Goal: Find specific page/section: Find specific page/section

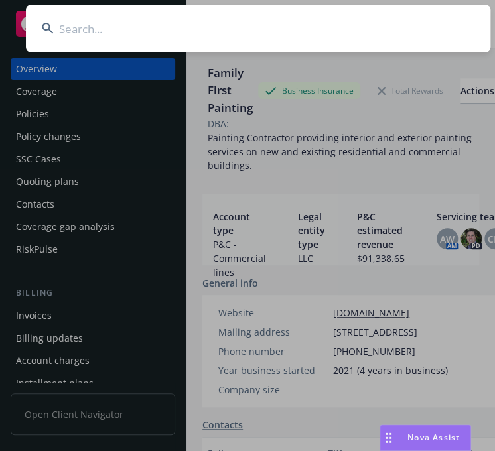
click at [327, 30] on input at bounding box center [258, 29] width 464 height 48
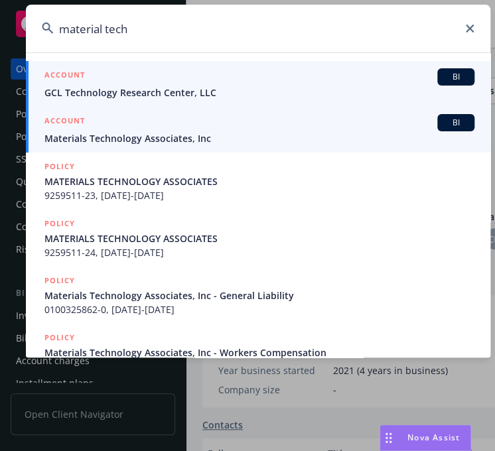
type input "material tech"
click at [100, 132] on span "Materials Technology Associates, Inc" at bounding box center [259, 138] width 430 height 14
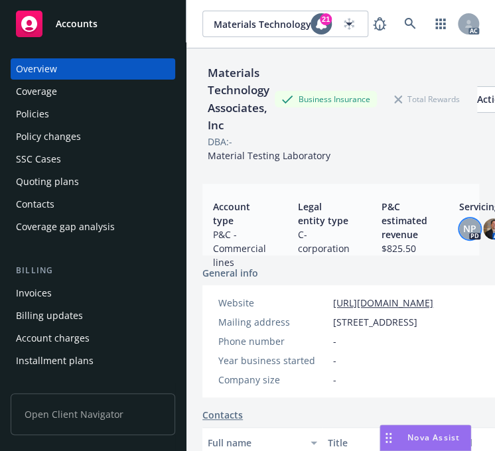
click at [468, 229] on span "NP" at bounding box center [469, 229] width 13 height 14
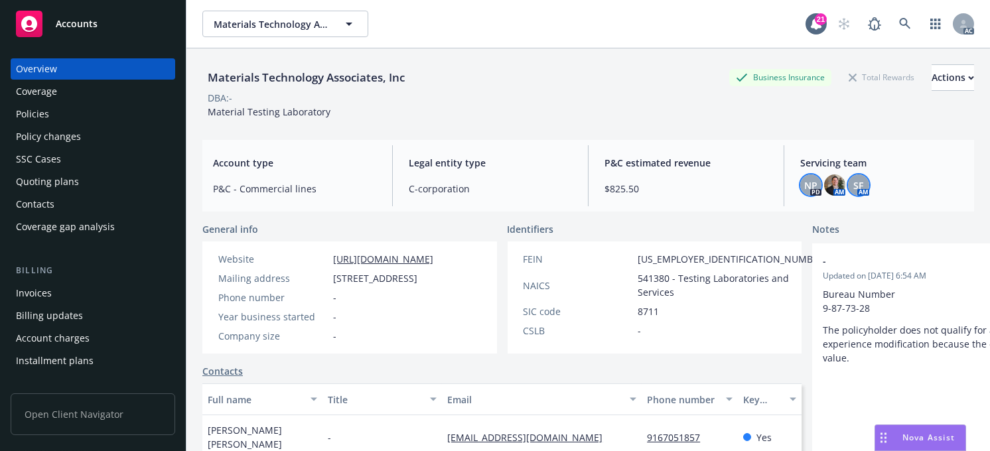
click at [494, 181] on span "SF" at bounding box center [859, 185] width 10 height 14
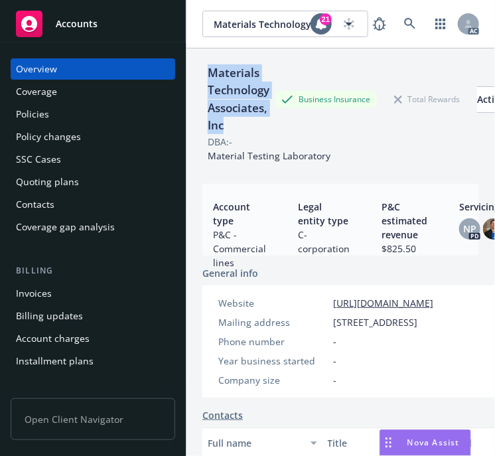
drag, startPoint x: 232, startPoint y: 129, endPoint x: 210, endPoint y: 73, distance: 60.5
click at [210, 72] on div "Materials Technology Associates, Inc" at bounding box center [238, 99] width 72 height 70
copy div "Materials Technology Associates, Inc"
